Goal: Task Accomplishment & Management: Manage account settings

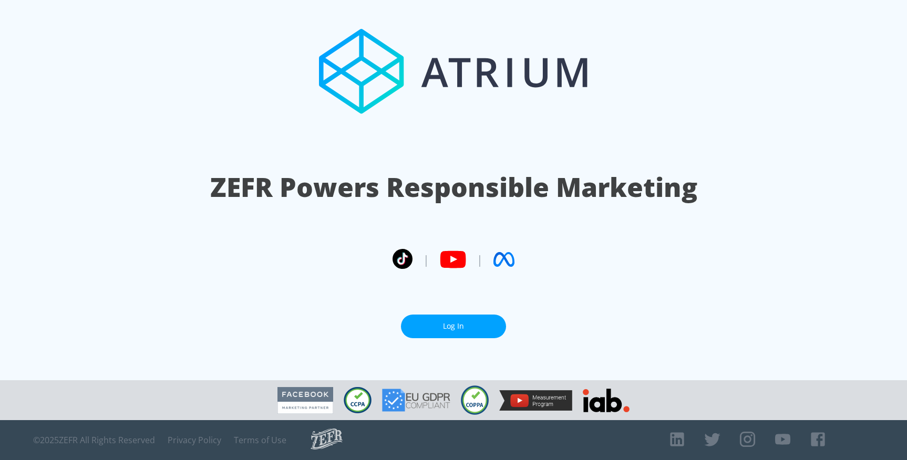
click at [472, 328] on link "Log In" at bounding box center [453, 327] width 105 height 24
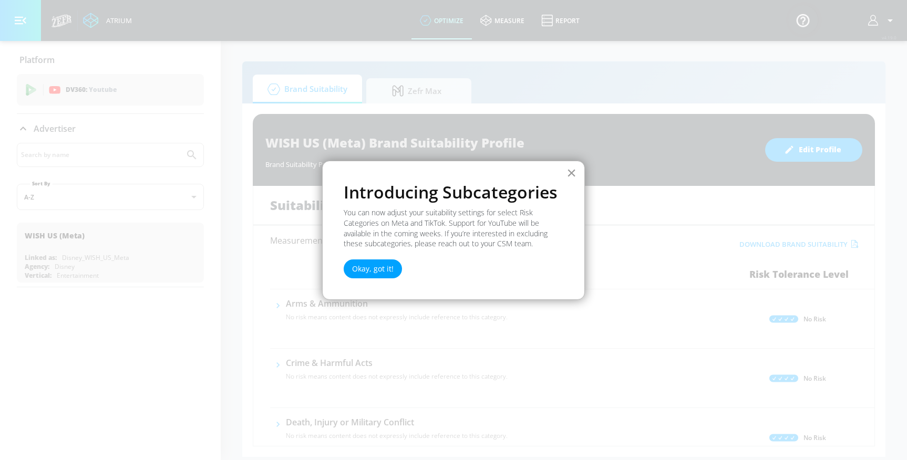
click at [572, 173] on button "×" at bounding box center [571, 172] width 10 height 17
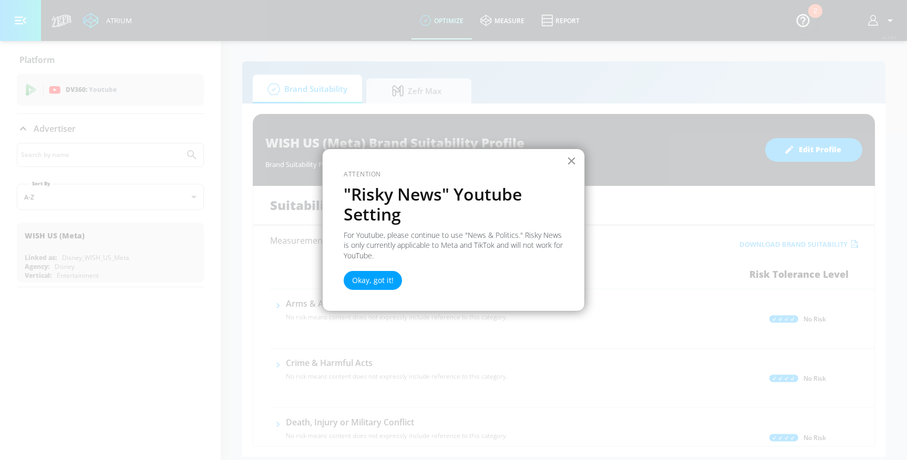
click at [571, 164] on button "×" at bounding box center [571, 160] width 10 height 17
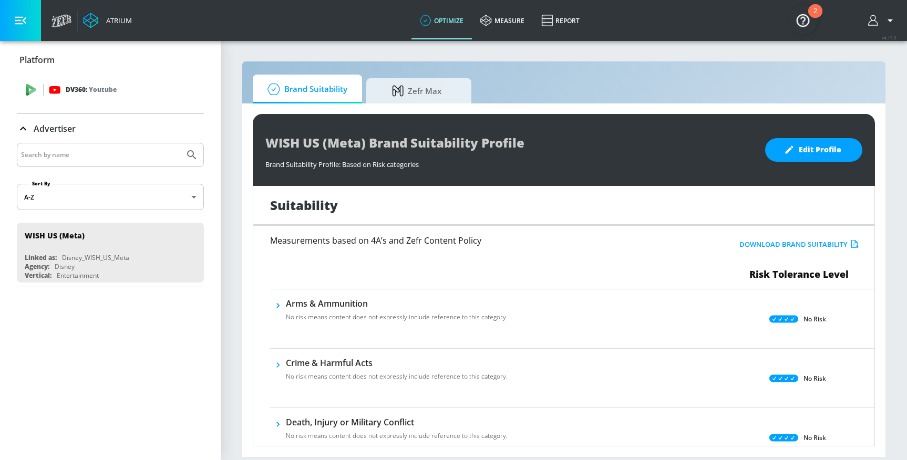
click at [84, 93] on p "DV360: Youtube" at bounding box center [91, 90] width 51 height 12
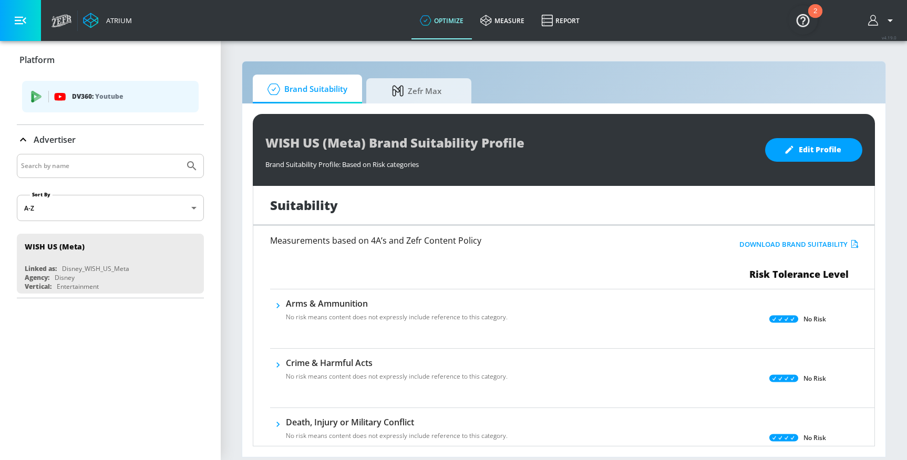
click at [873, 21] on icon "button" at bounding box center [874, 21] width 12 height 12
click at [853, 51] on div "Logout" at bounding box center [851, 49] width 88 height 13
